Goal: Download file/media

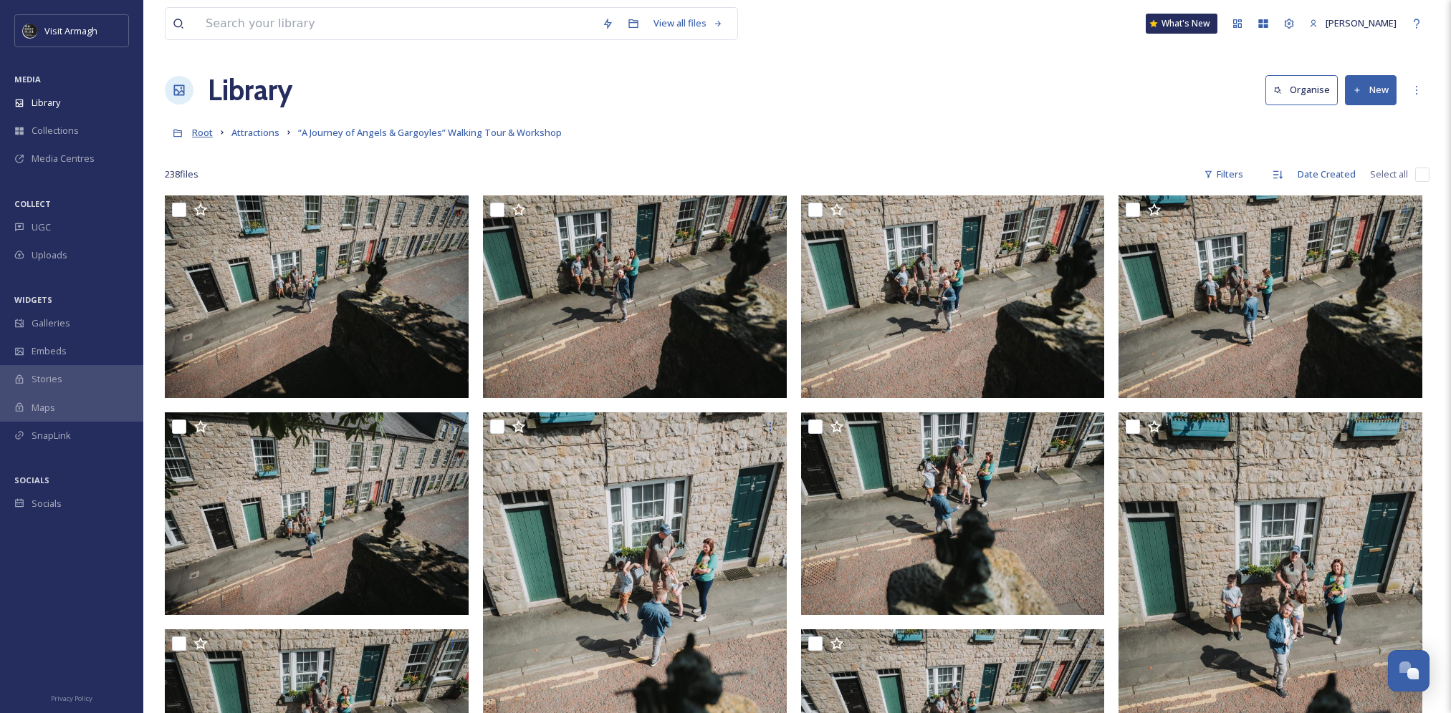
click at [201, 134] on span "Root" at bounding box center [202, 132] width 21 height 13
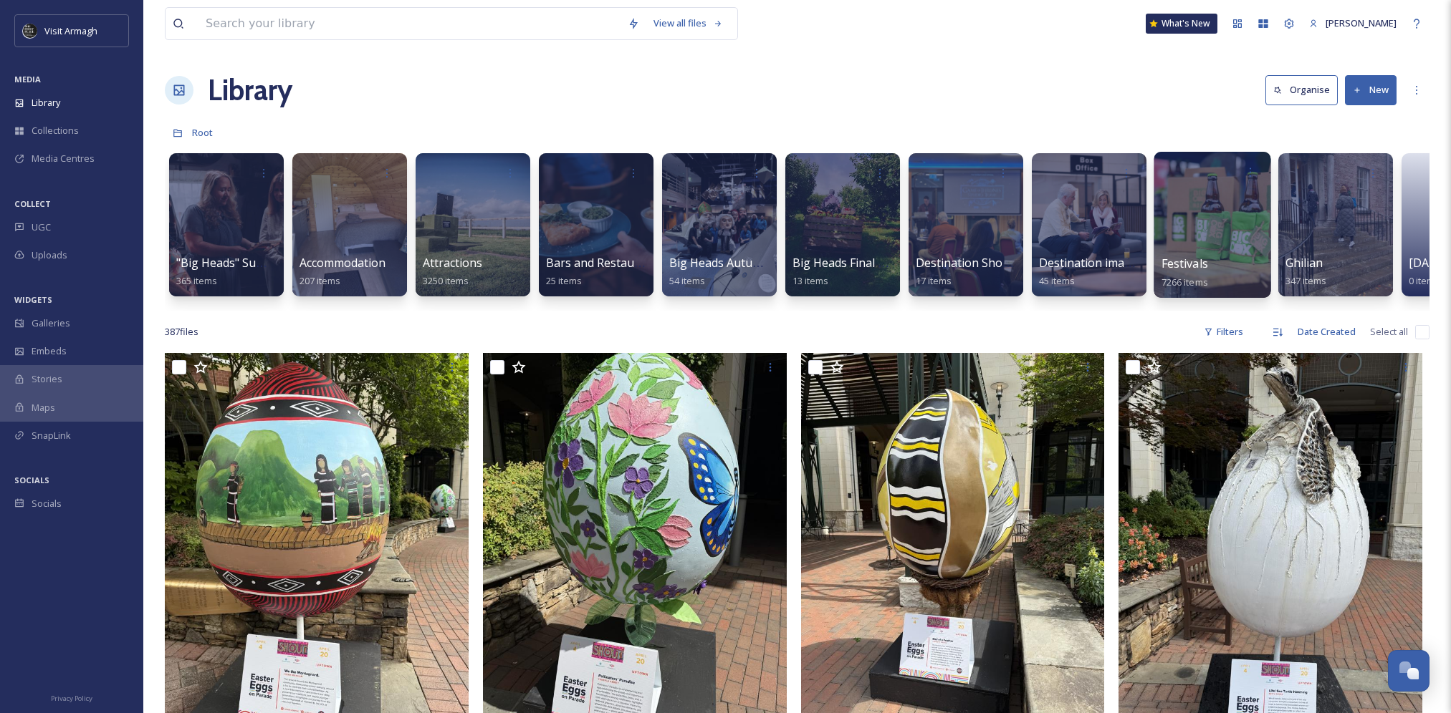
click at [1219, 224] on div at bounding box center [1211, 225] width 117 height 146
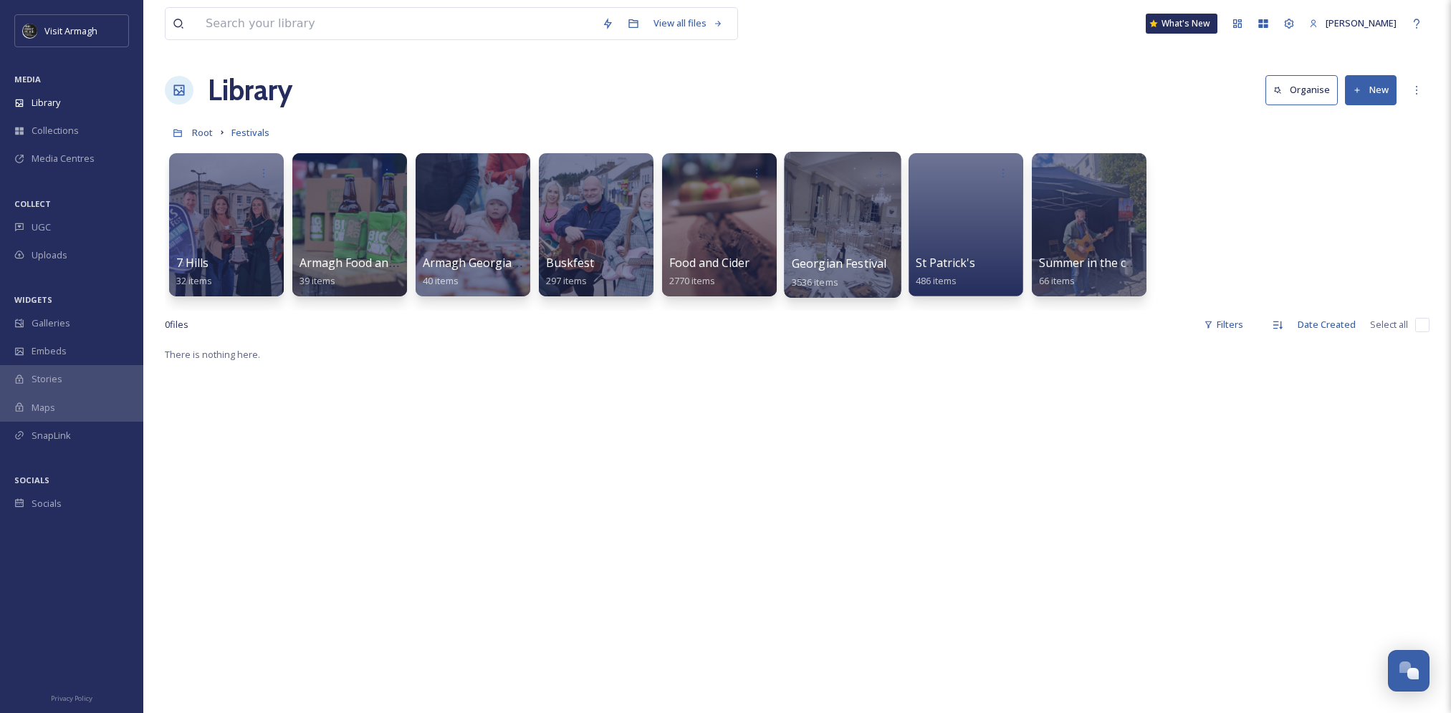
click at [850, 226] on div at bounding box center [842, 225] width 117 height 146
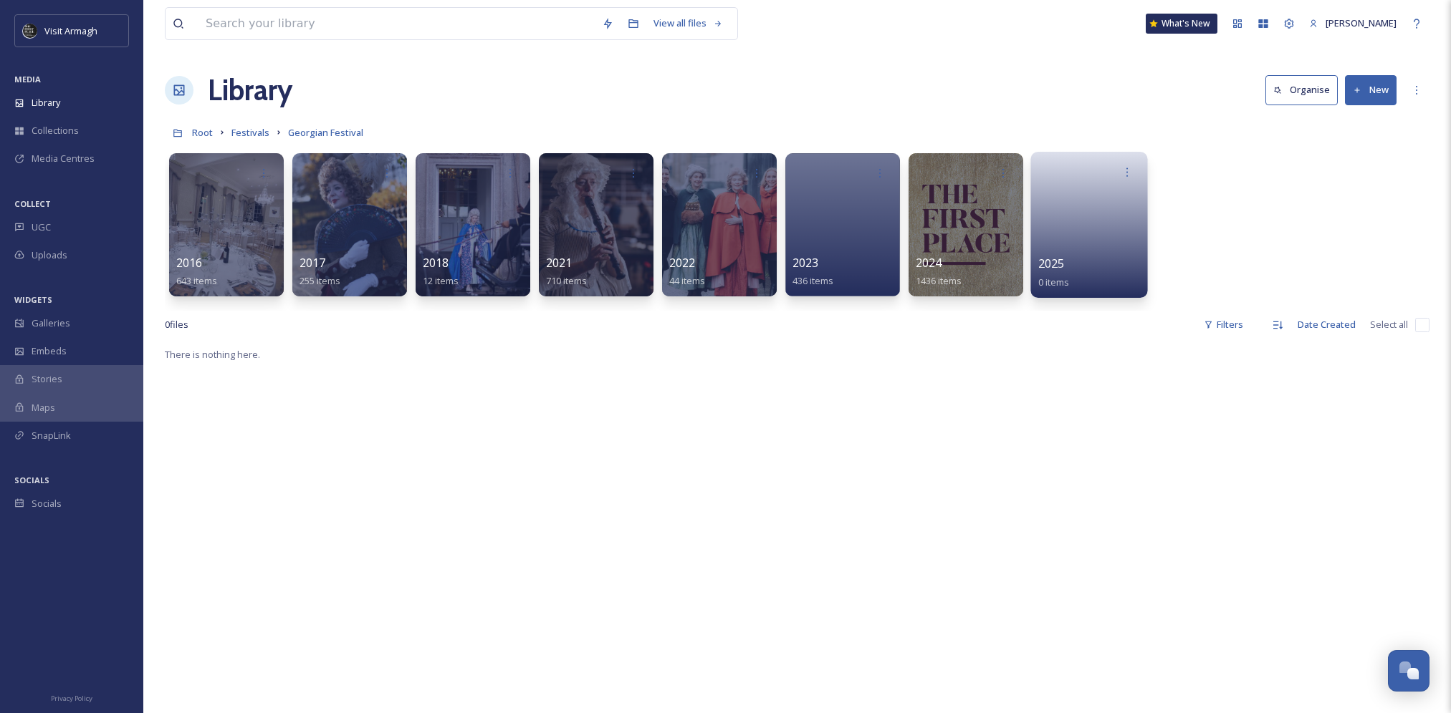
click at [1077, 240] on link at bounding box center [1089, 220] width 102 height 69
click at [963, 244] on div at bounding box center [965, 225] width 117 height 146
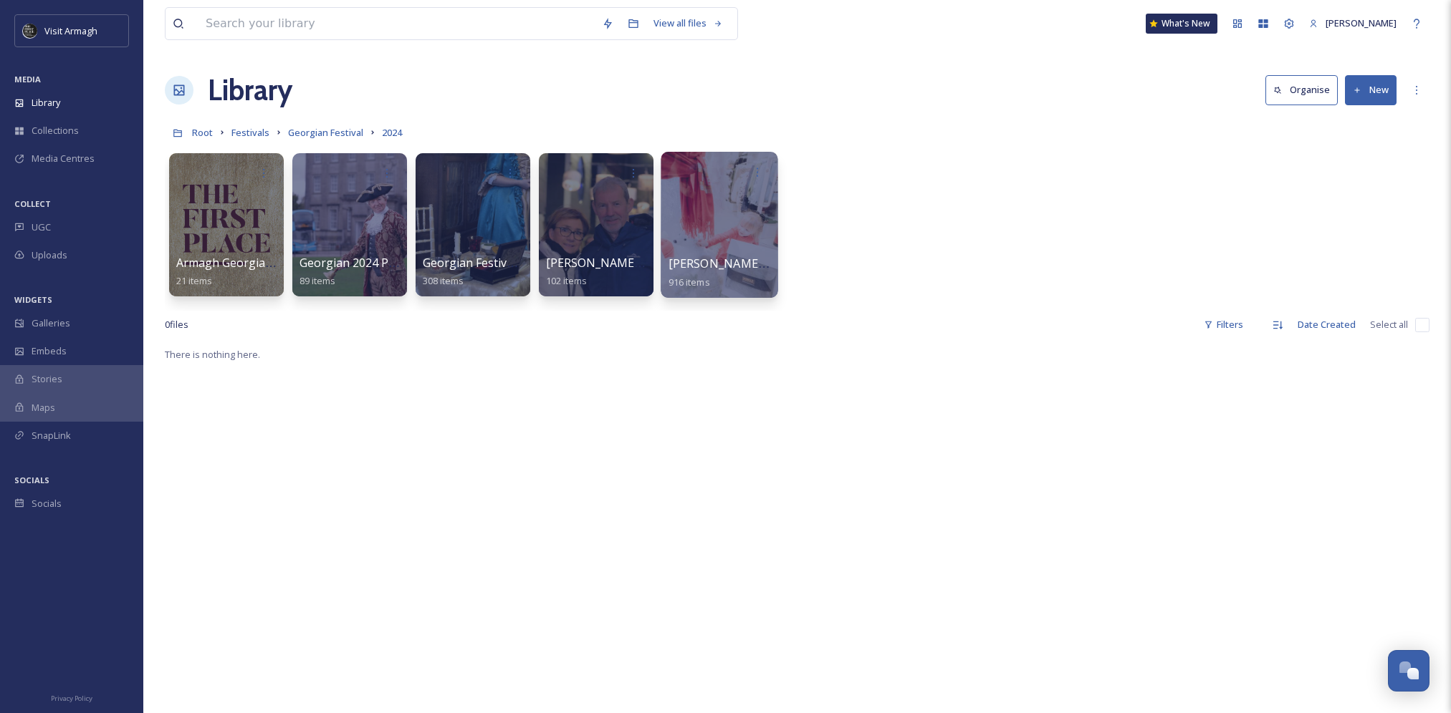
click at [713, 197] on div at bounding box center [718, 225] width 117 height 146
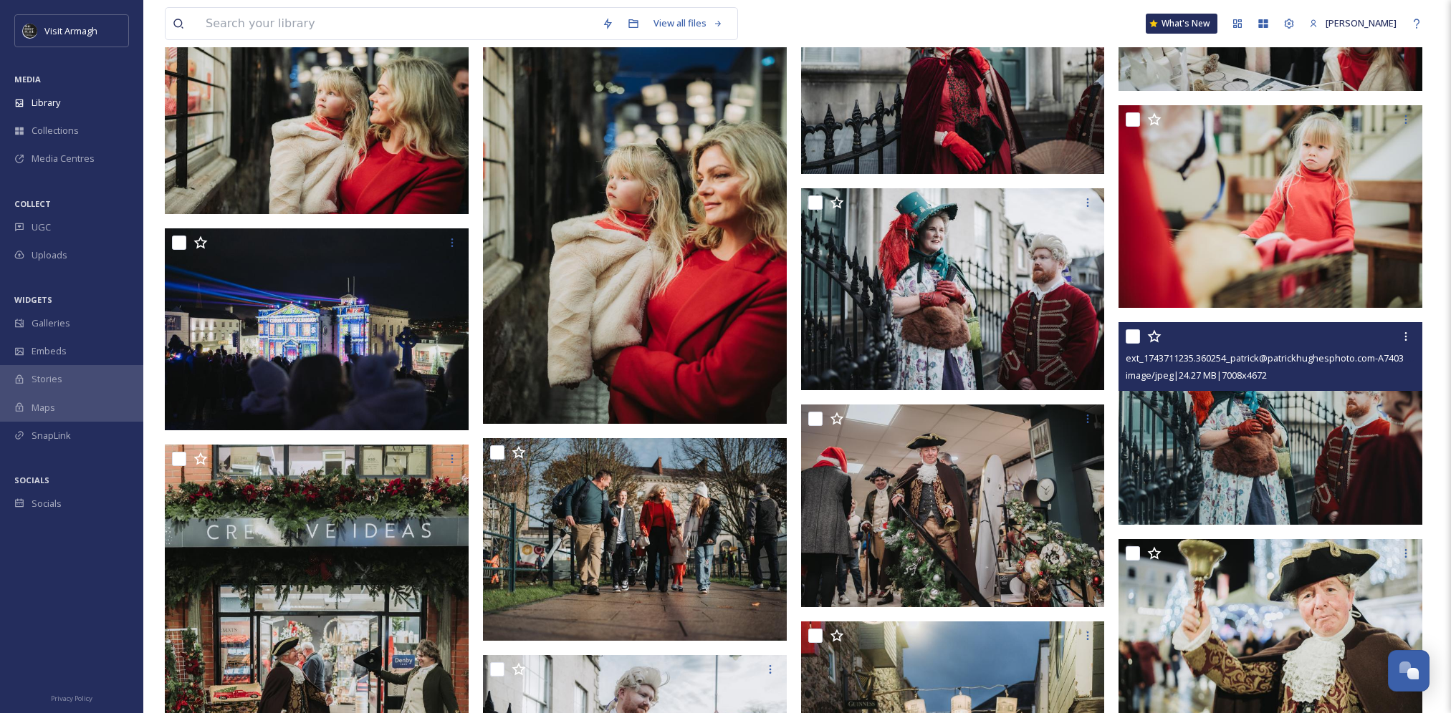
scroll to position [30302, 0]
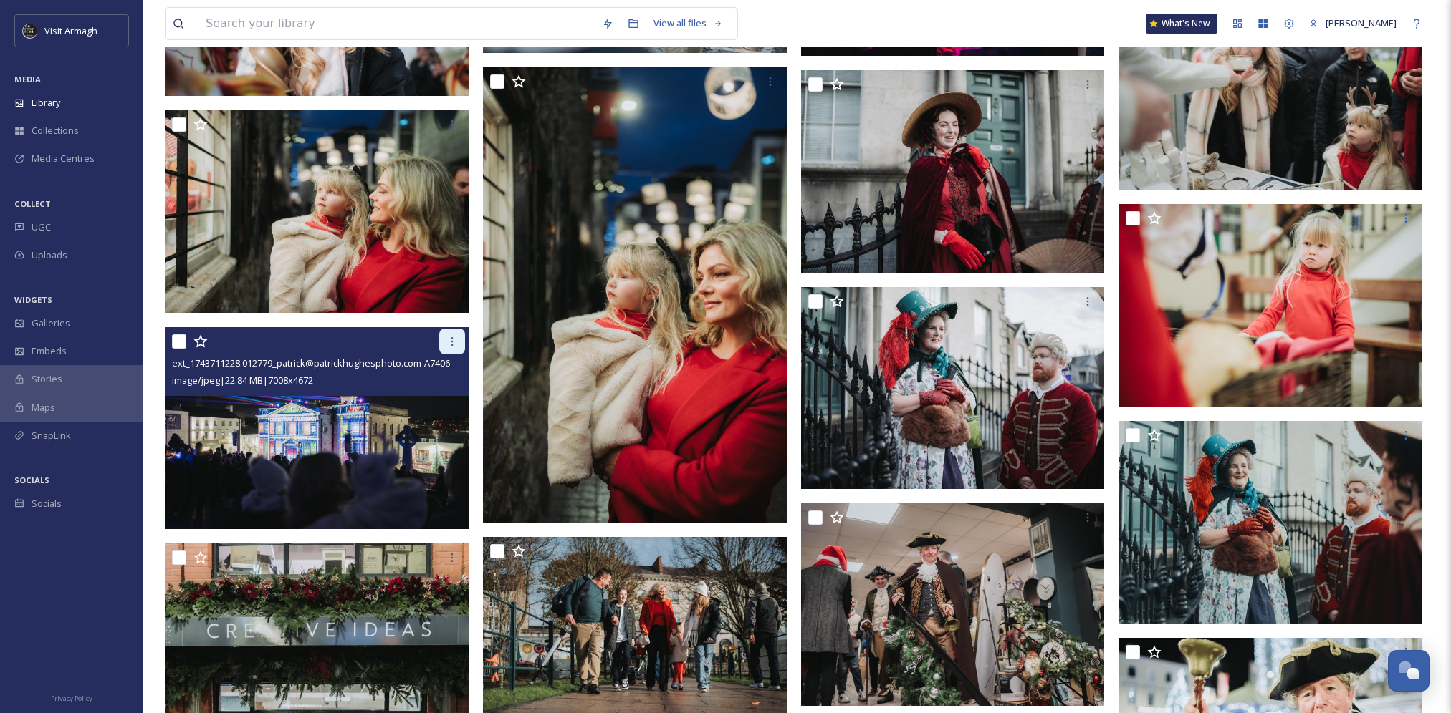
click at [452, 341] on icon at bounding box center [452, 341] width 2 height 9
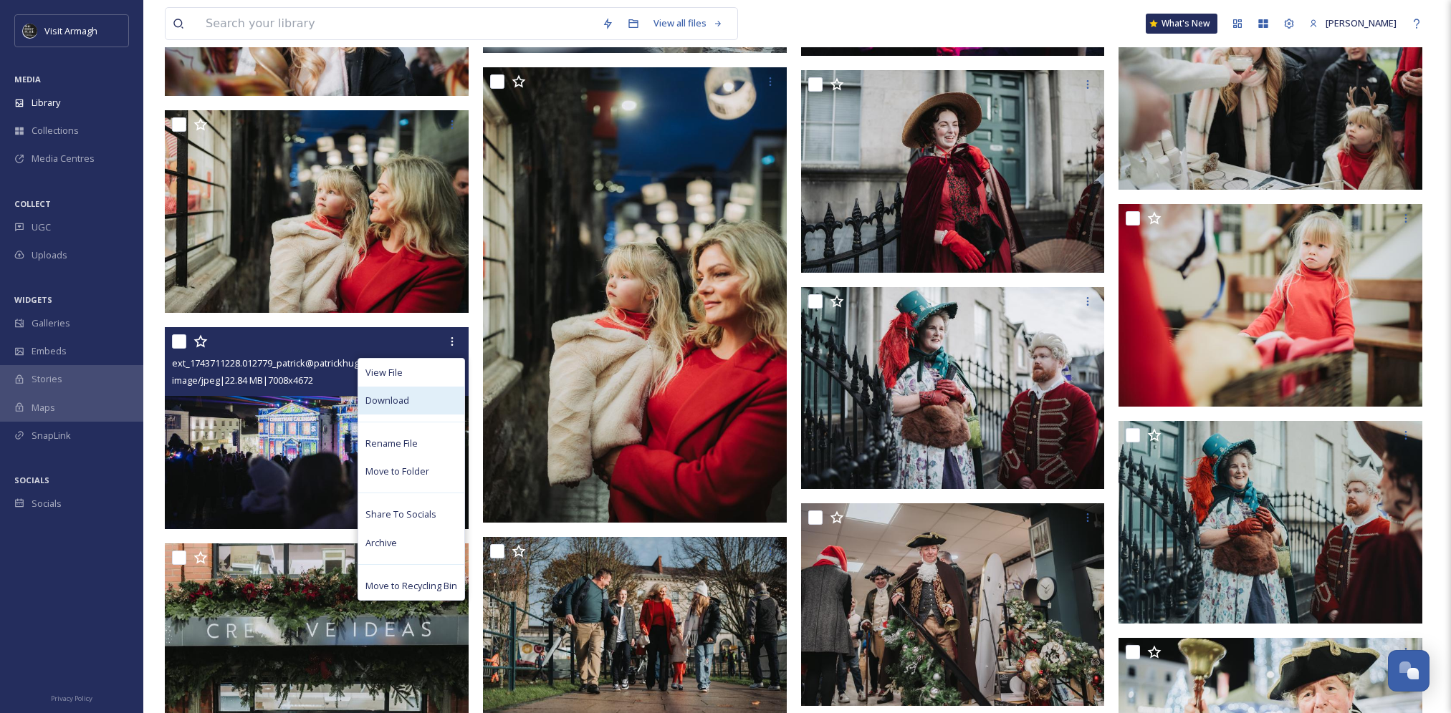
click at [431, 401] on div "Download" at bounding box center [411, 401] width 106 height 28
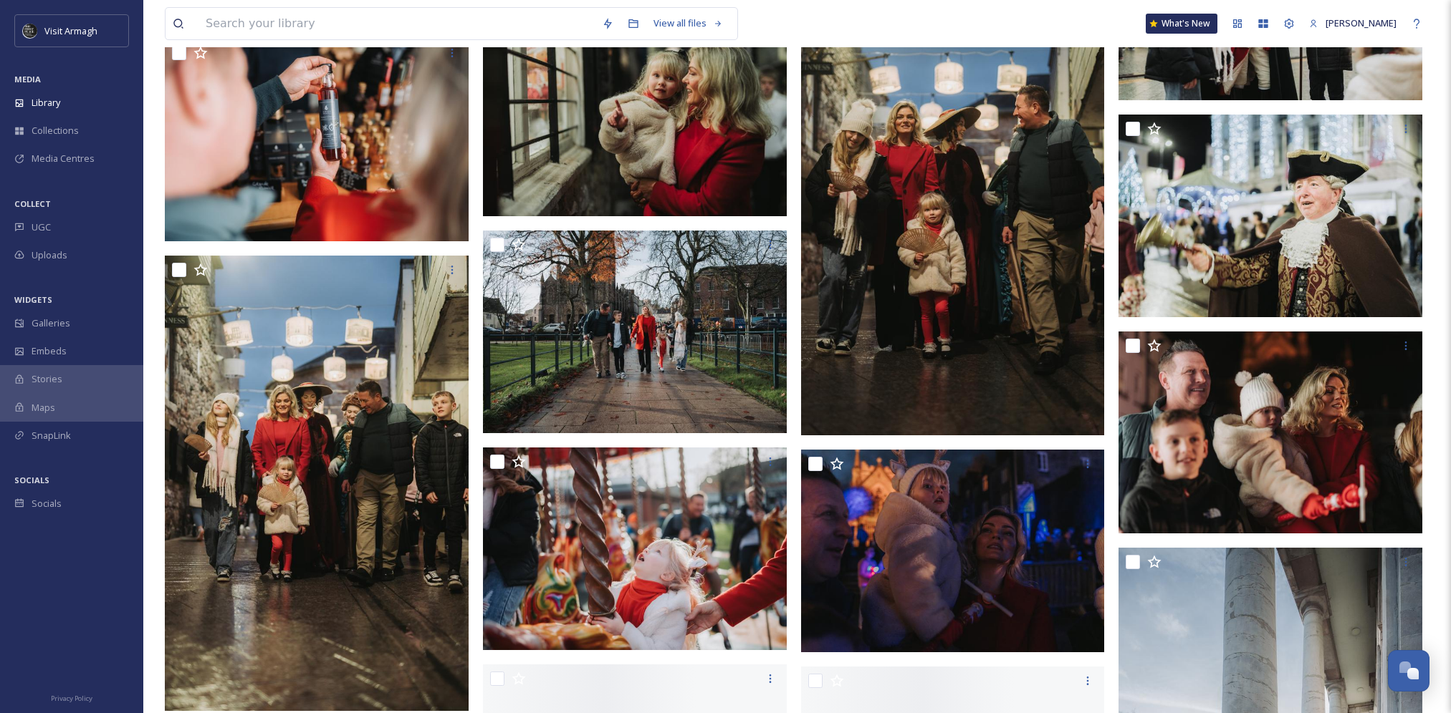
scroll to position [31735, 0]
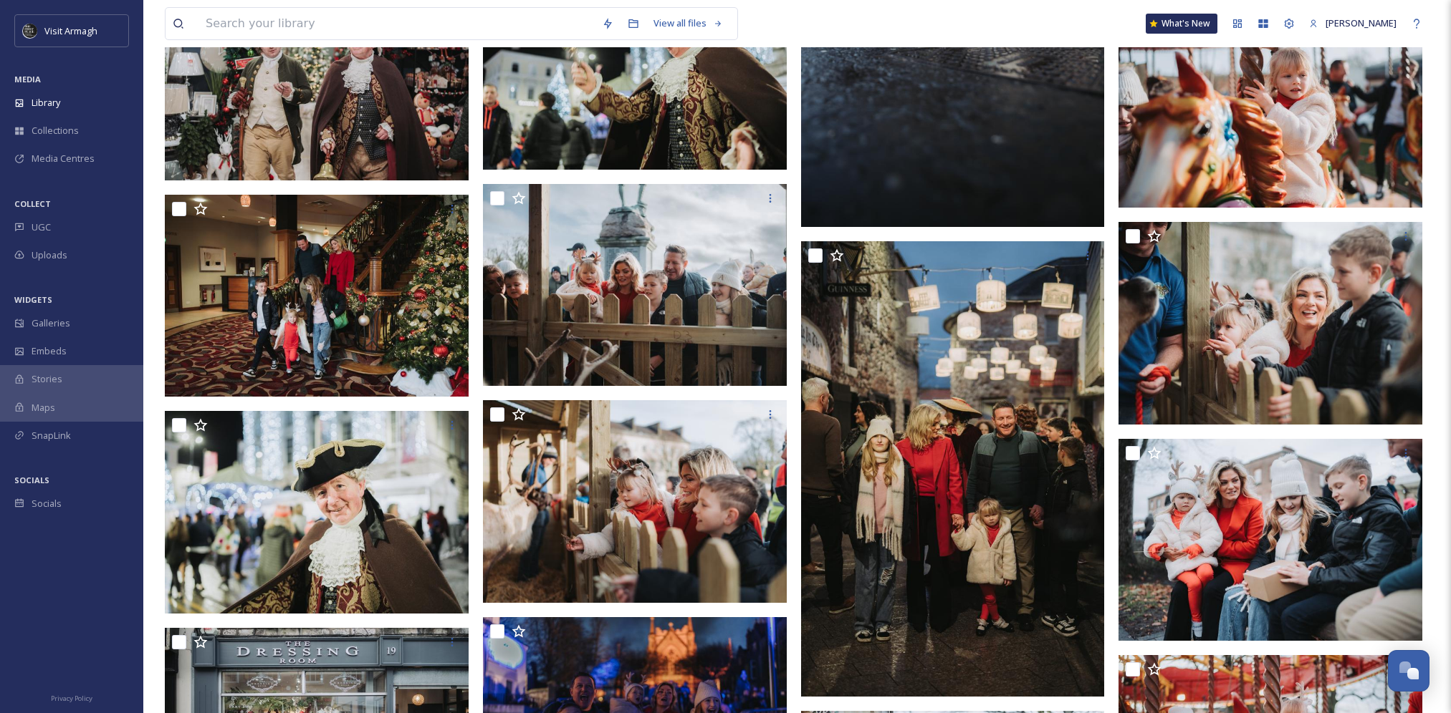
scroll to position [55900, 0]
